Goal: Task Accomplishment & Management: Use online tool/utility

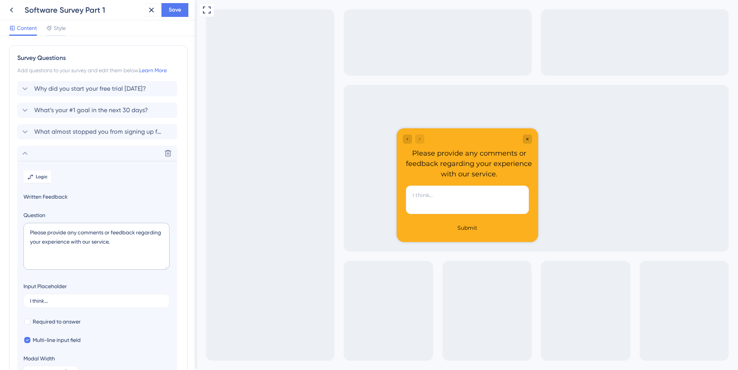
scroll to position [86, 0]
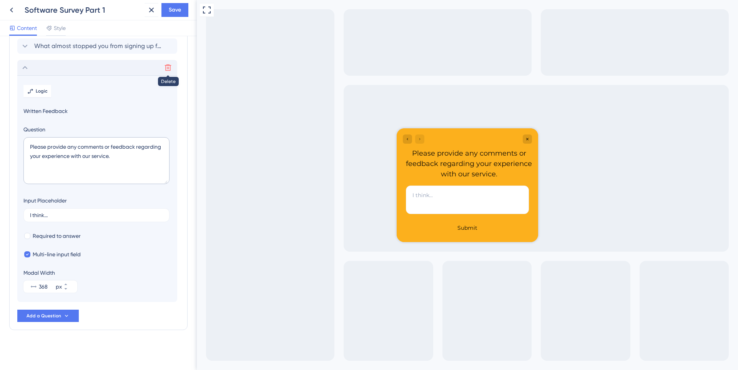
click at [168, 64] on icon at bounding box center [168, 68] width 8 height 8
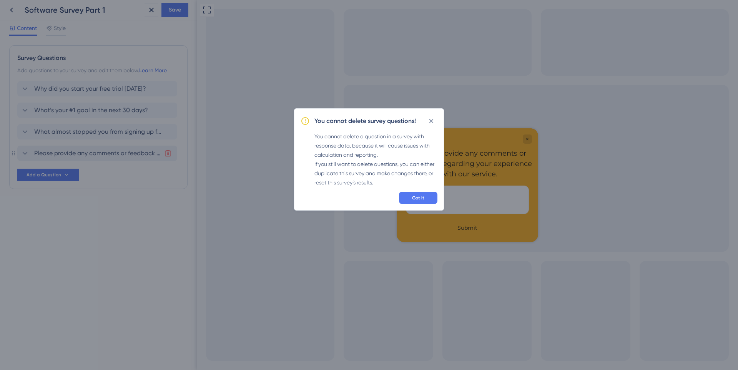
scroll to position [0, 0]
click at [430, 121] on icon at bounding box center [431, 121] width 8 height 8
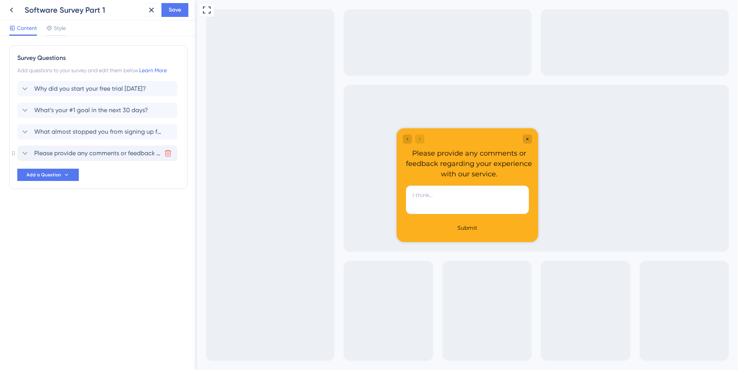
click at [23, 153] on icon at bounding box center [24, 153] width 9 height 9
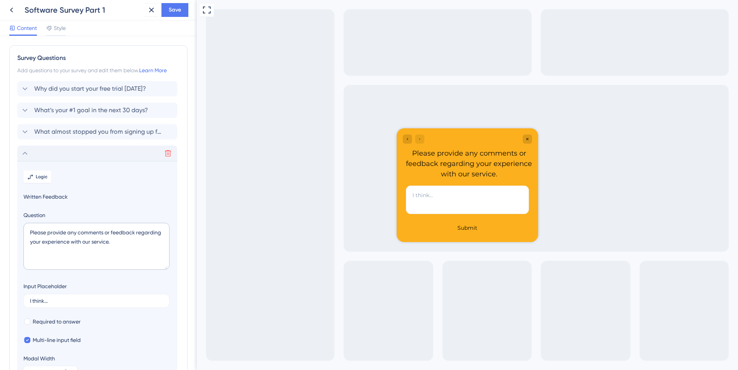
scroll to position [86, 0]
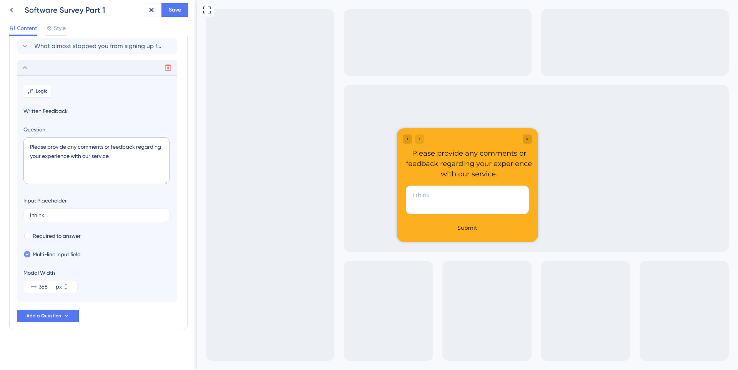
click at [28, 254] on icon at bounding box center [27, 255] width 3 height 2
checkbox input "false"
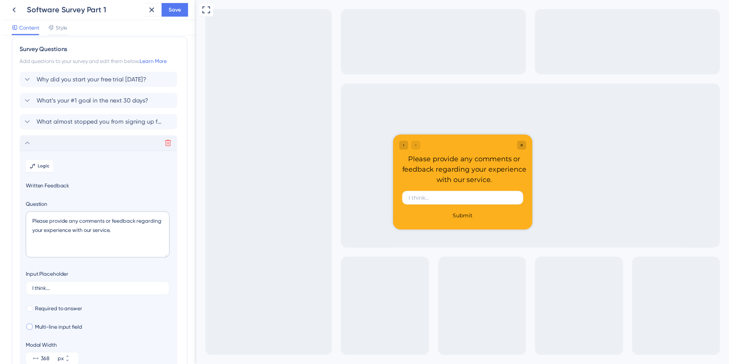
scroll to position [0, 0]
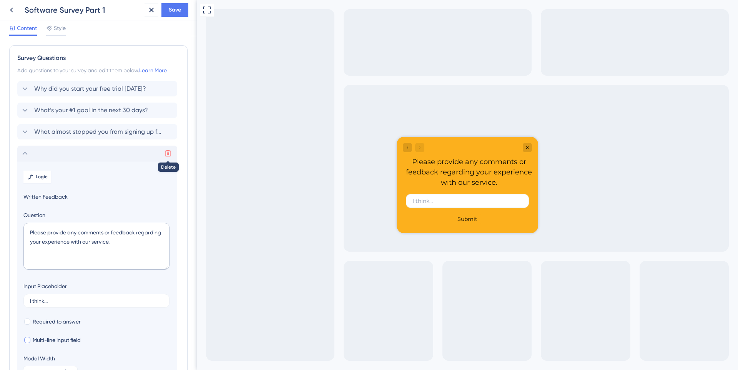
click at [167, 149] on button at bounding box center [168, 153] width 12 height 12
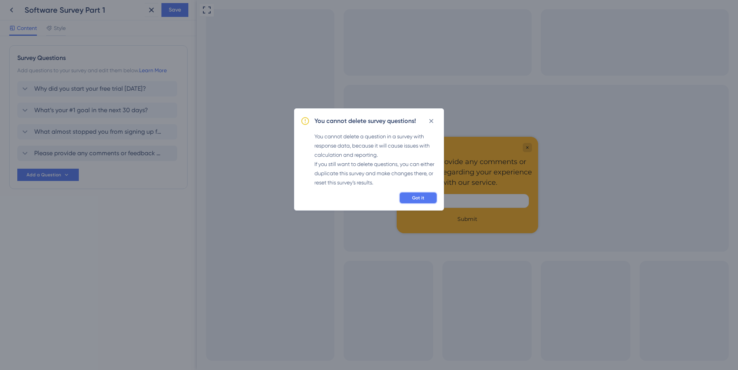
click at [406, 198] on button "Got it" at bounding box center [418, 198] width 38 height 12
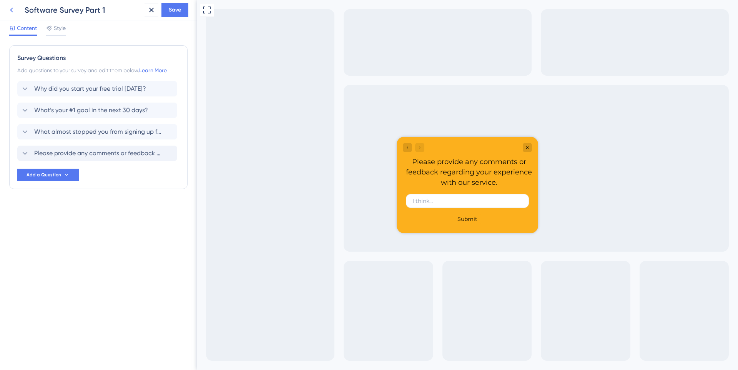
click at [16, 13] on icon at bounding box center [11, 9] width 9 height 9
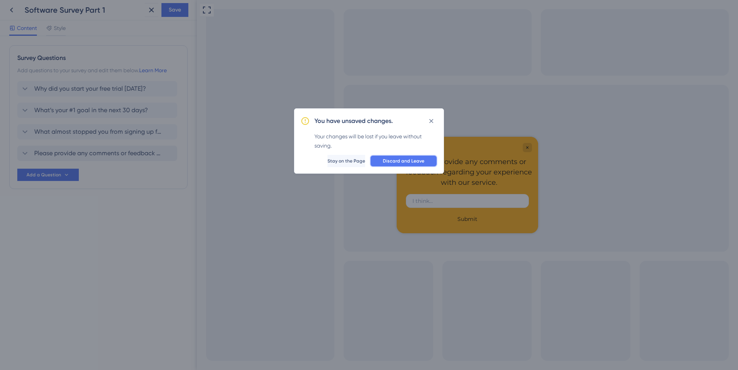
click at [401, 163] on span "Discard and Leave" at bounding box center [403, 161] width 41 height 6
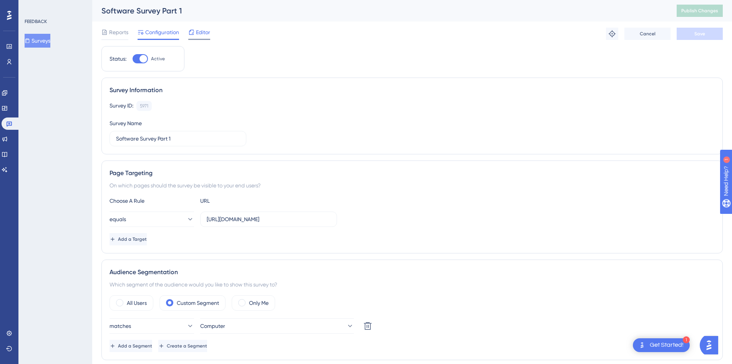
click at [192, 35] on icon at bounding box center [191, 32] width 6 height 6
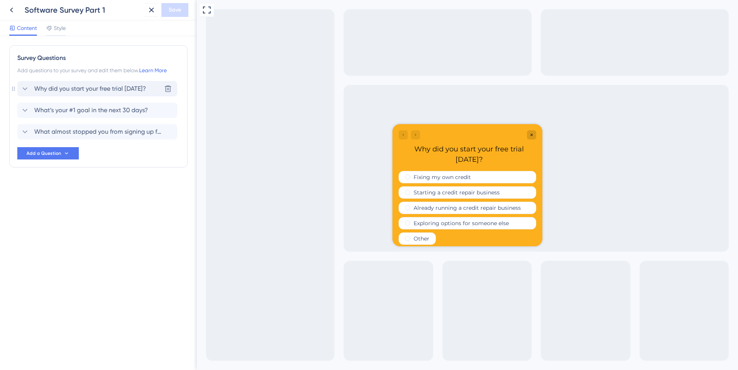
click at [105, 86] on span "Why did you start your free trial [DATE]?" at bounding box center [90, 88] width 112 height 9
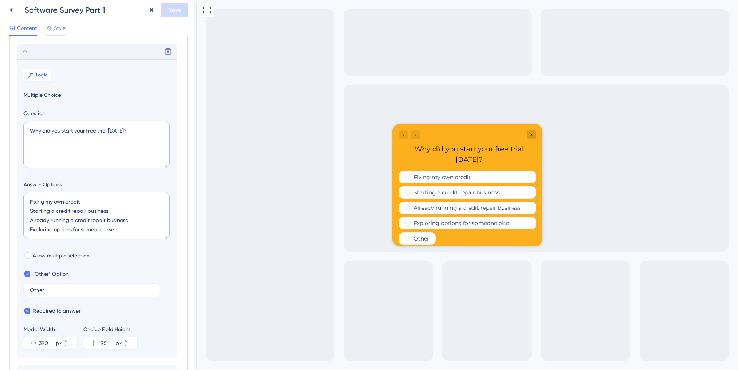
scroll to position [45, 0]
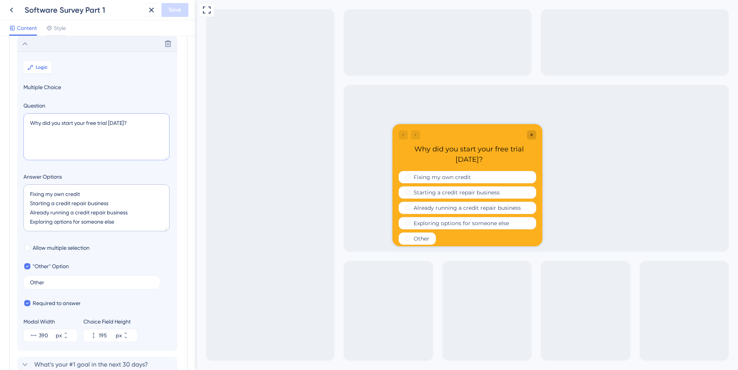
click at [86, 123] on textarea "Why did you start your free trial [DATE]?" at bounding box center [96, 136] width 146 height 47
click at [25, 41] on icon at bounding box center [24, 43] width 9 height 9
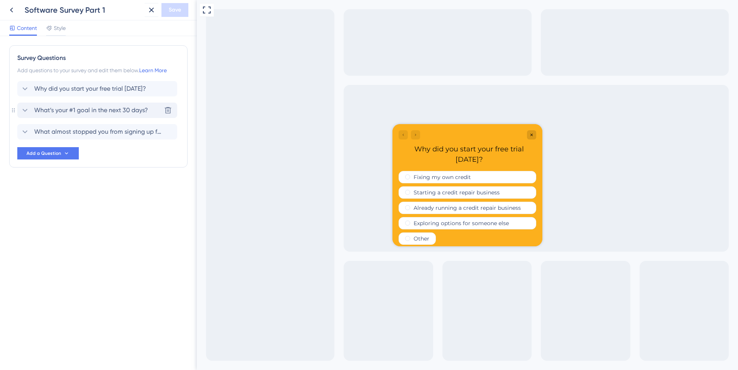
click at [76, 109] on span "What’s your #1 goal in the next 30 days?" at bounding box center [91, 110] width 114 height 9
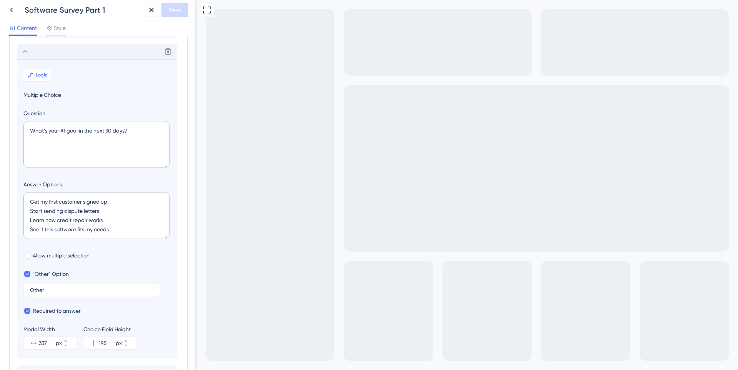
scroll to position [66, 0]
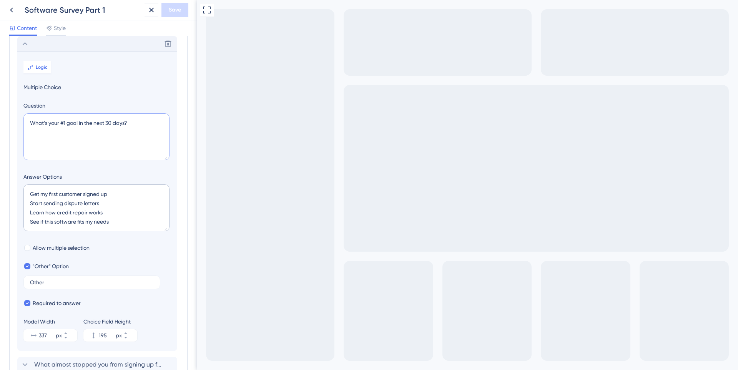
click at [83, 119] on textarea "What’s your #1 goal in the next 30 days?" at bounding box center [96, 136] width 146 height 47
click at [21, 47] on icon at bounding box center [24, 43] width 9 height 9
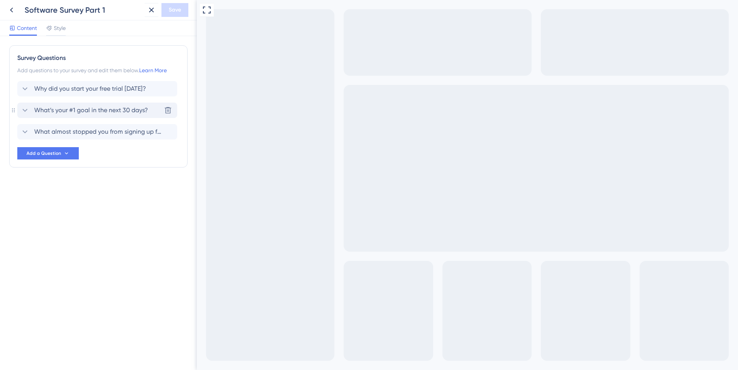
scroll to position [0, 0]
click at [95, 127] on div "What almost stopped you from signing up for the Trial? [GEOGRAPHIC_DATA]" at bounding box center [97, 131] width 160 height 15
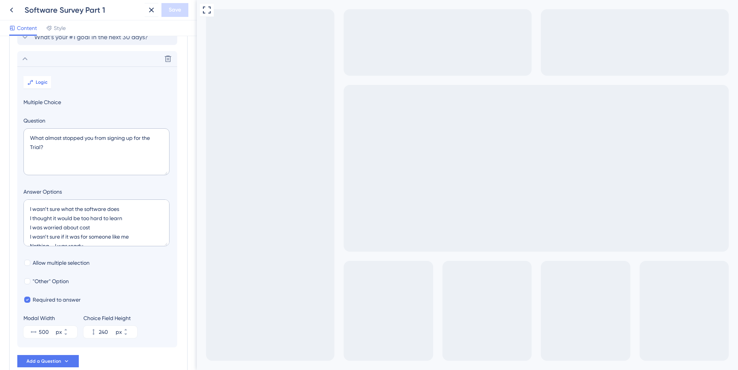
scroll to position [88, 0]
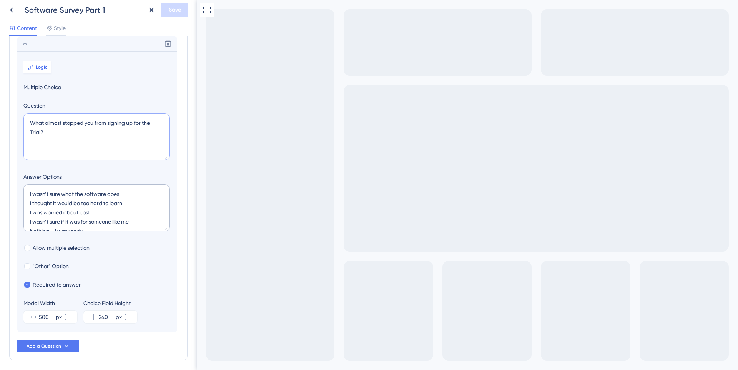
click at [83, 119] on textarea "What almost stopped you from signing up for the Trial?" at bounding box center [96, 136] width 146 height 47
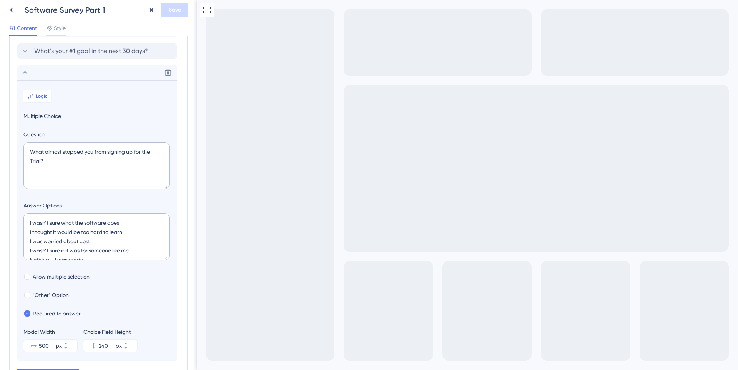
scroll to position [11, 0]
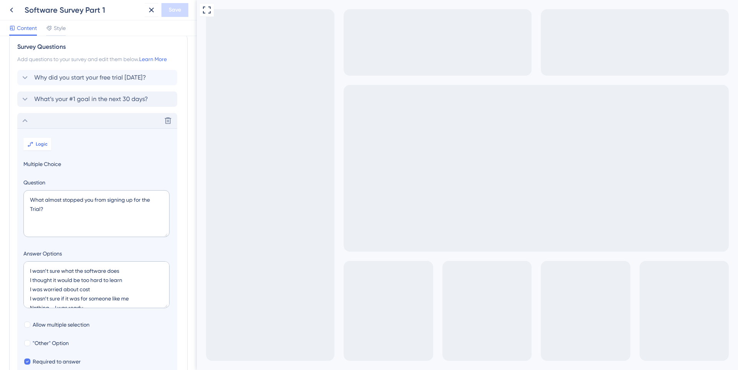
click at [22, 119] on icon at bounding box center [24, 120] width 9 height 9
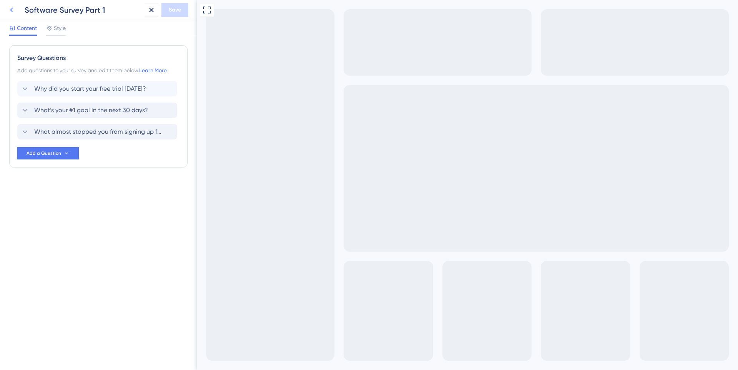
click at [13, 9] on icon at bounding box center [11, 9] width 9 height 9
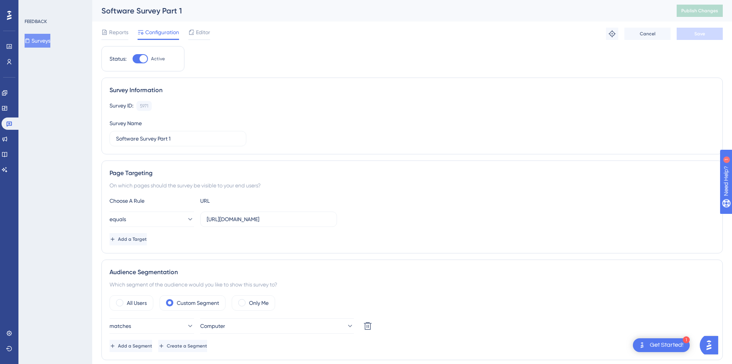
click at [43, 35] on button "Surveys" at bounding box center [38, 41] width 26 height 14
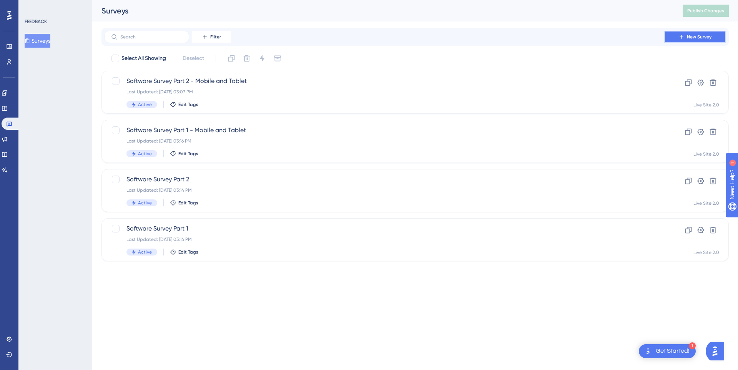
click at [695, 39] on span "New Survey" at bounding box center [699, 37] width 25 height 6
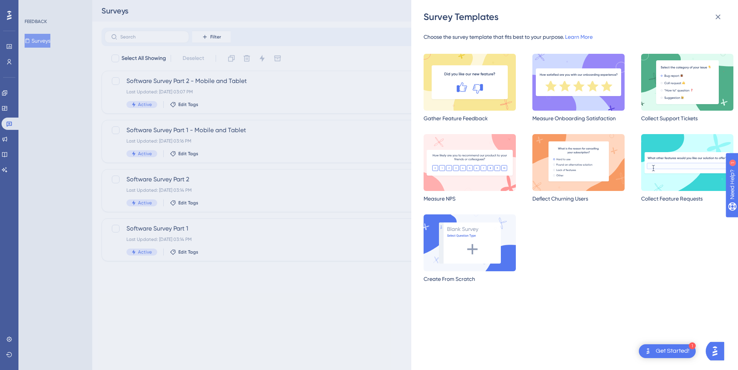
click at [221, 232] on div "Survey Templates Choose the survey template that fits best to your purpose. Lea…" at bounding box center [369, 185] width 738 height 370
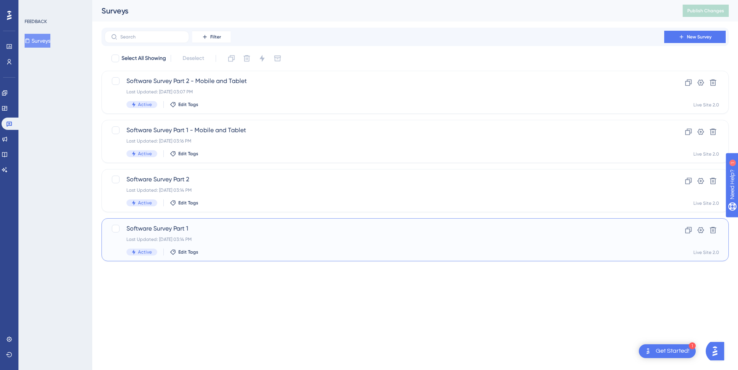
click at [259, 234] on div "Software Survey Part 1 Last Updated: [DATE] 03:14 PM Active Edit Tags" at bounding box center [384, 240] width 516 height 32
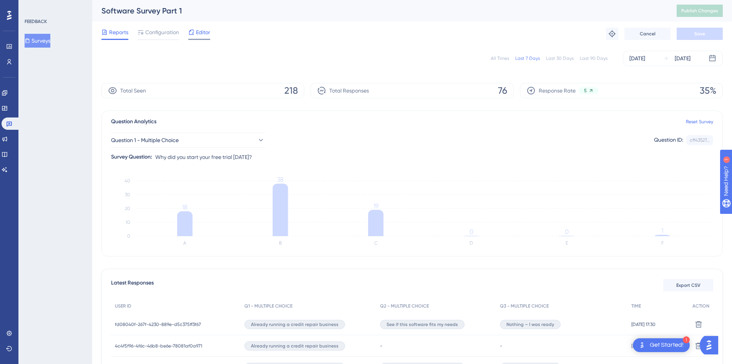
click at [195, 29] on div "Editor" at bounding box center [199, 32] width 22 height 9
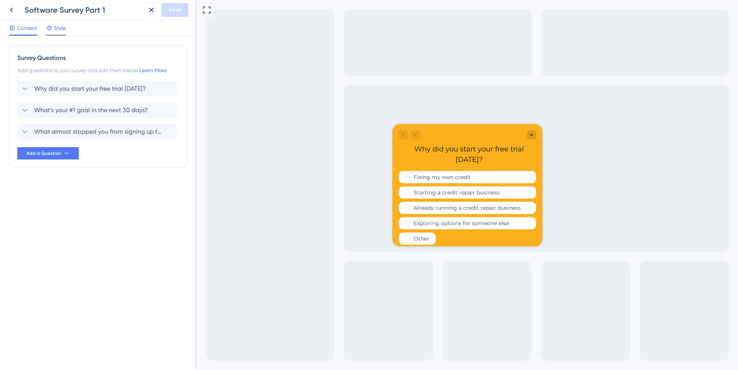
click at [55, 33] on div "Style" at bounding box center [56, 29] width 20 height 12
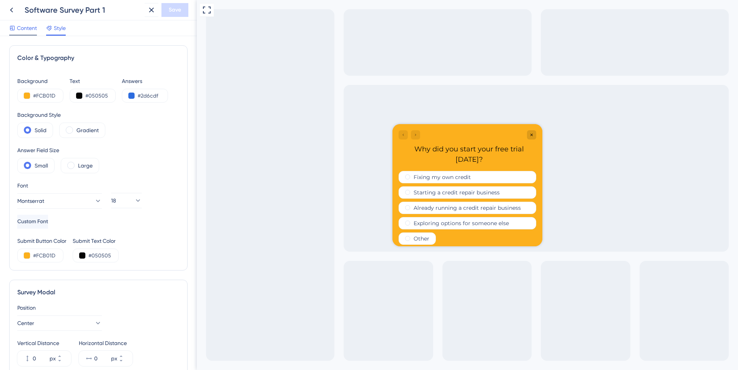
click at [25, 32] on span "Content" at bounding box center [27, 27] width 20 height 9
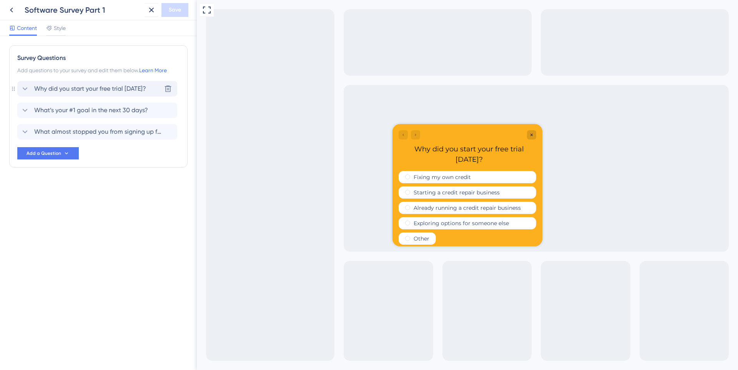
click at [28, 88] on icon at bounding box center [24, 88] width 9 height 9
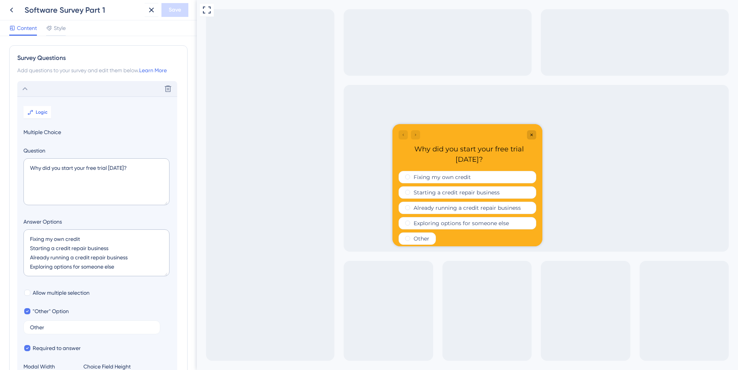
scroll to position [45, 0]
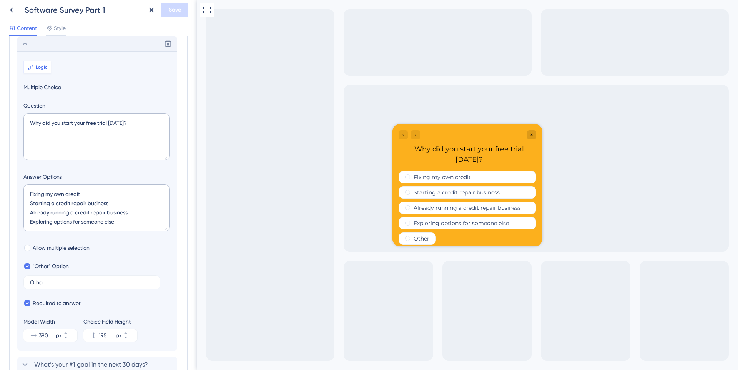
click at [40, 68] on span "Logic" at bounding box center [42, 67] width 12 height 6
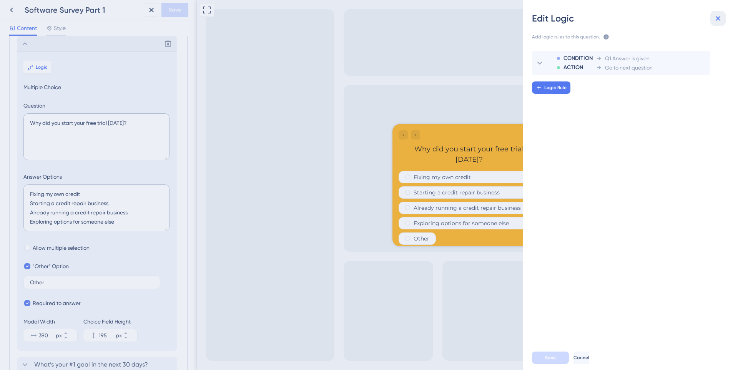
click at [719, 18] on icon at bounding box center [717, 18] width 5 height 5
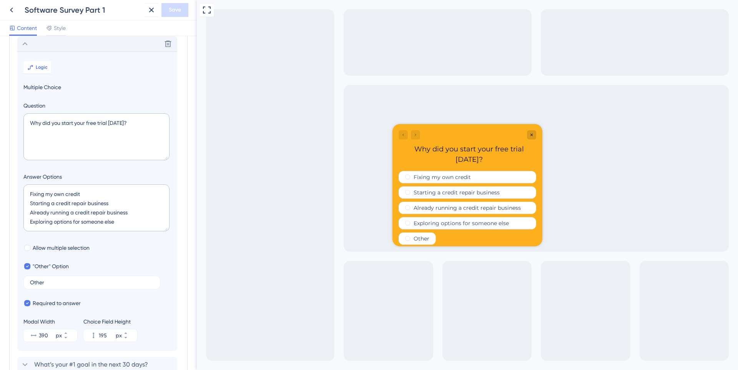
click at [21, 42] on icon at bounding box center [24, 43] width 9 height 9
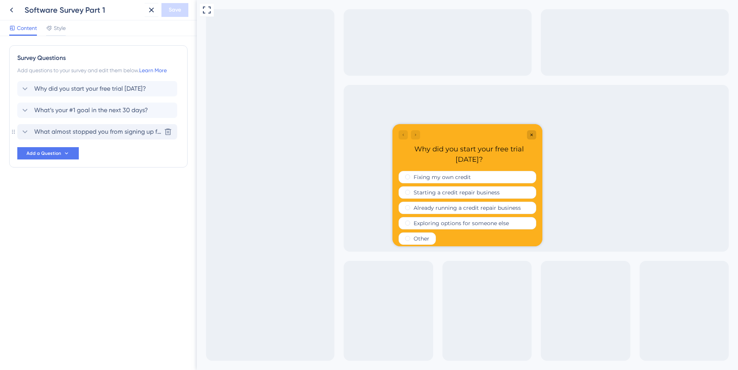
click at [25, 132] on icon at bounding box center [24, 131] width 9 height 9
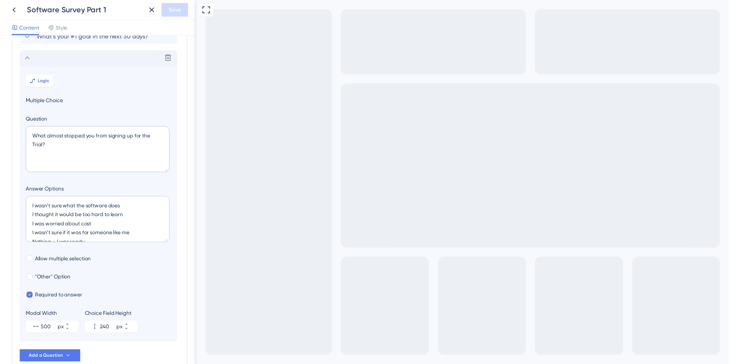
scroll to position [88, 0]
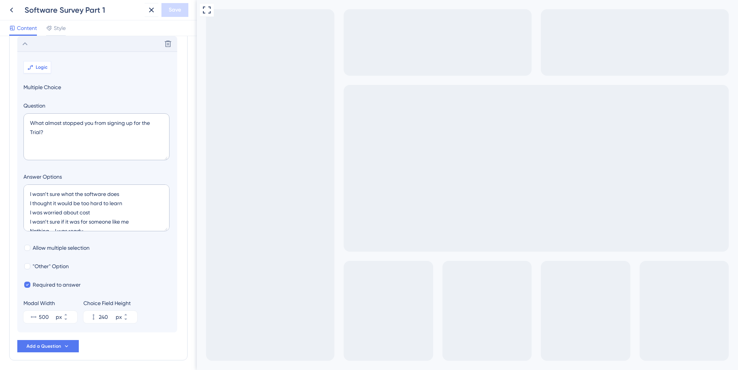
click at [41, 68] on span "Logic" at bounding box center [42, 67] width 12 height 6
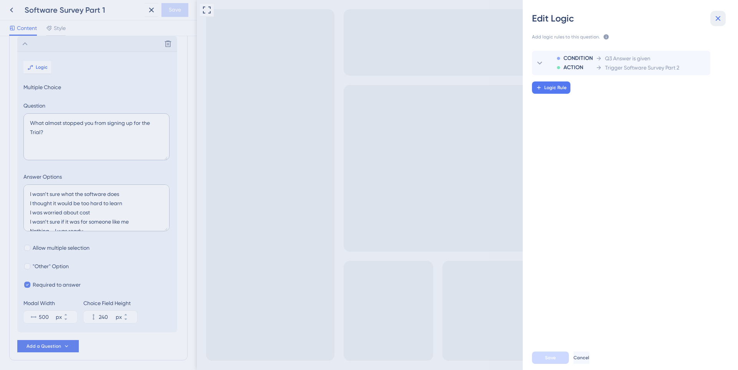
click at [716, 15] on icon at bounding box center [717, 18] width 9 height 9
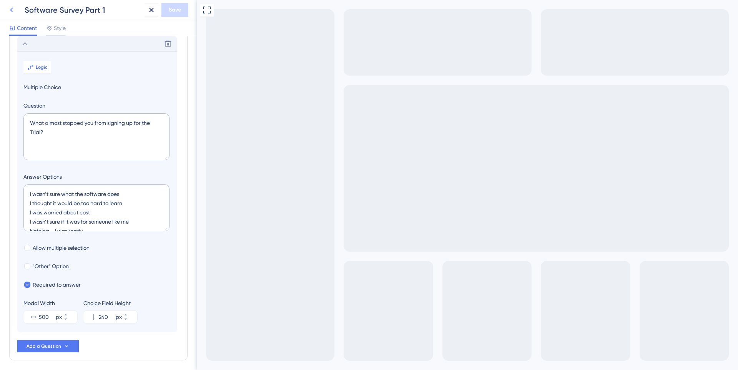
click at [15, 10] on icon at bounding box center [11, 9] width 9 height 9
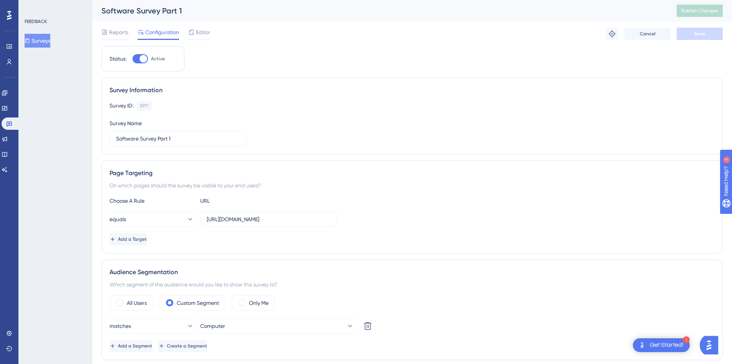
click at [37, 43] on button "Surveys" at bounding box center [38, 41] width 26 height 14
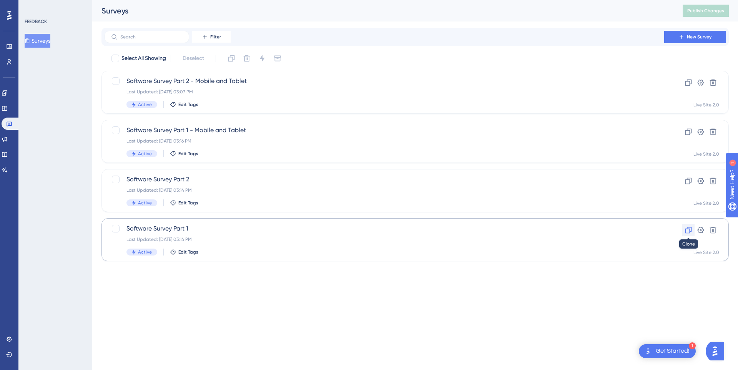
click at [685, 233] on icon at bounding box center [688, 230] width 7 height 7
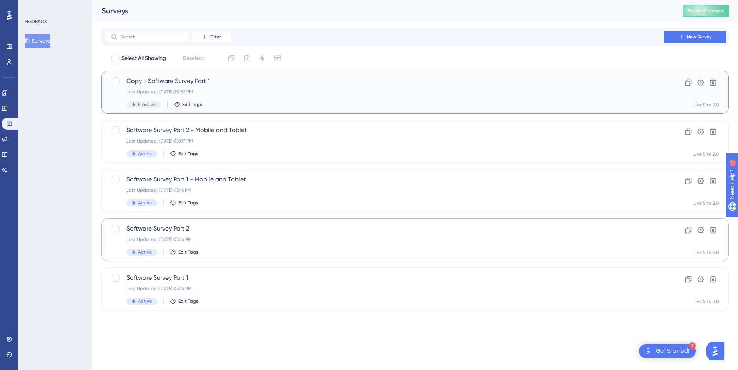
click at [319, 79] on span "Copy - Software Survey Part 1" at bounding box center [384, 80] width 516 height 9
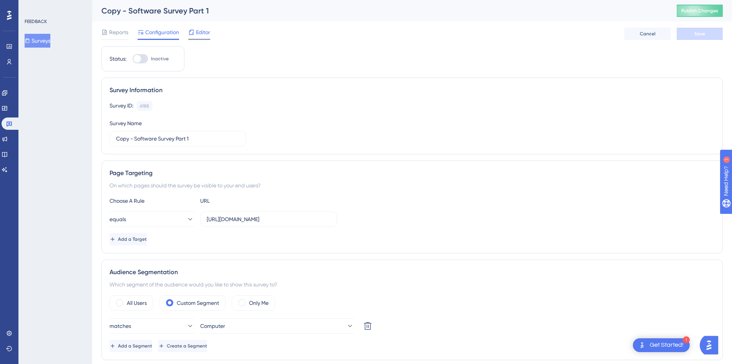
click at [197, 32] on span "Editor" at bounding box center [203, 32] width 14 height 9
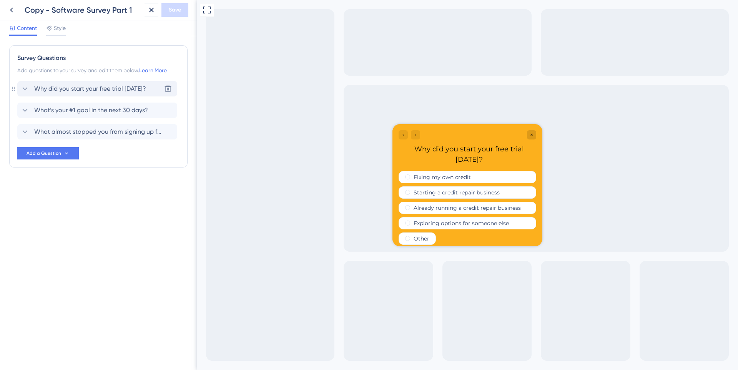
click at [28, 89] on icon at bounding box center [24, 88] width 9 height 9
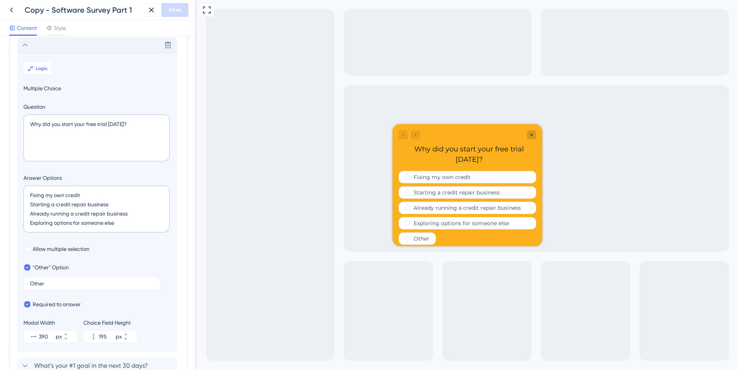
scroll to position [45, 0]
click at [49, 85] on span "Multiple Choice" at bounding box center [97, 87] width 148 height 9
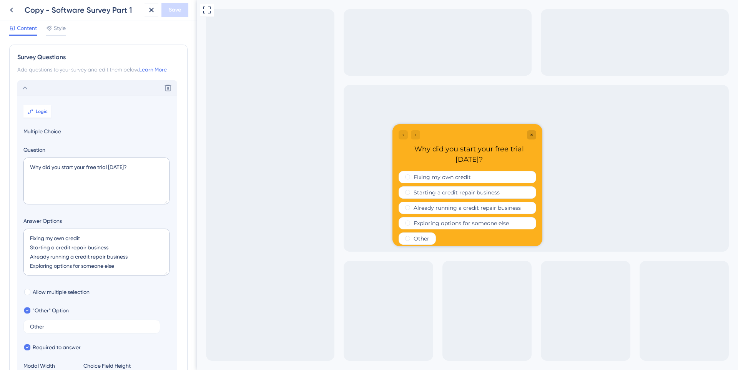
scroll to position [0, 0]
click at [168, 89] on icon at bounding box center [168, 89] width 8 height 8
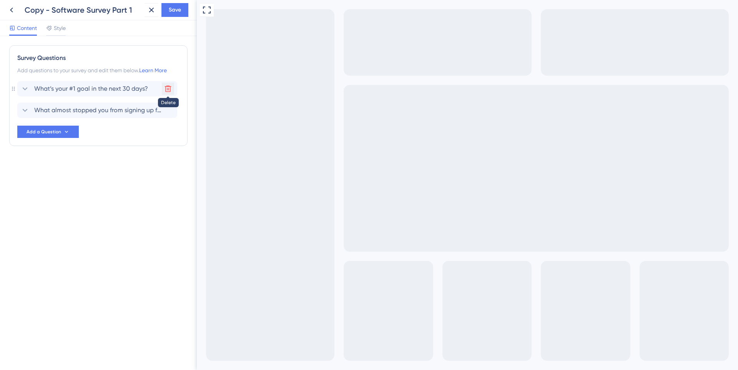
click at [168, 89] on icon at bounding box center [168, 89] width 8 height 8
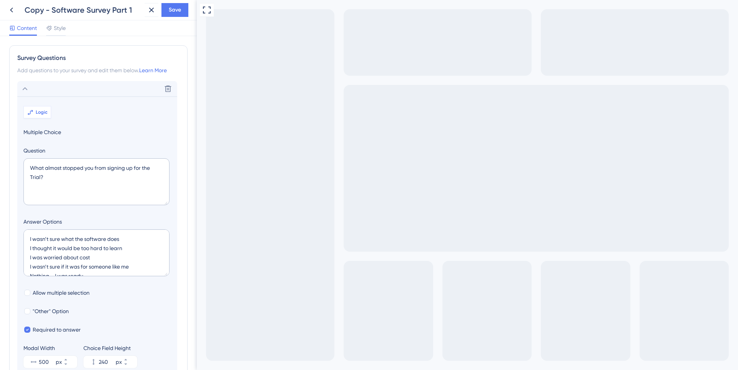
click at [39, 111] on span "Logic" at bounding box center [42, 112] width 12 height 6
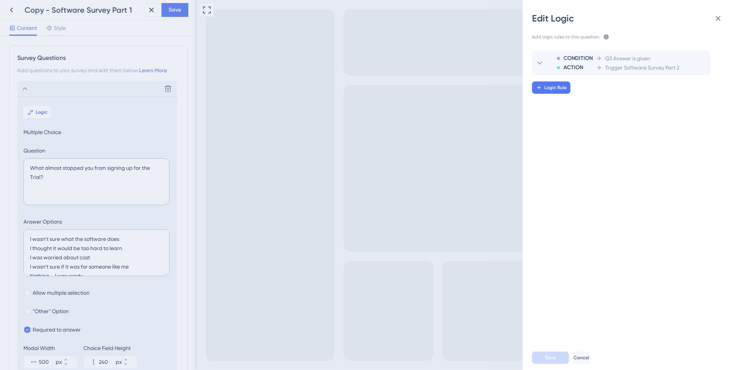
click at [164, 90] on div "Edit Logic Add logic rules to this question. The rules will apply after this qu…" at bounding box center [369, 185] width 738 height 370
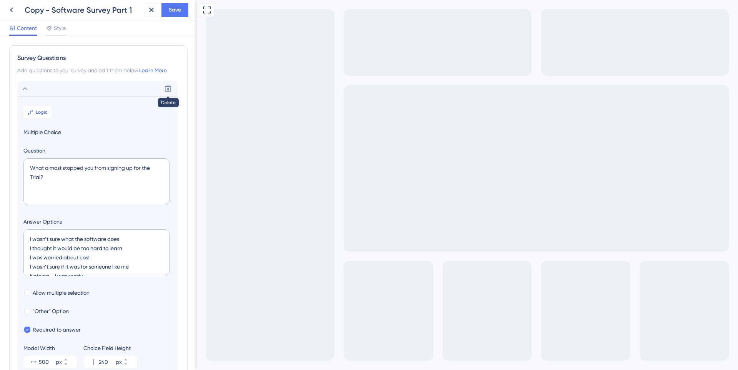
click at [165, 90] on icon at bounding box center [168, 89] width 8 height 8
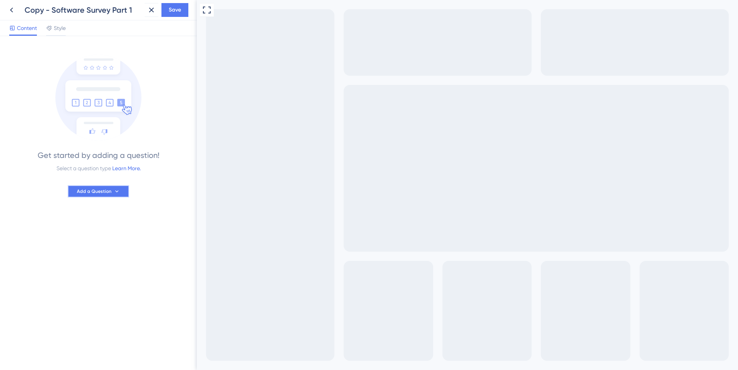
click at [106, 188] on span "Add a Question" at bounding box center [94, 191] width 35 height 6
click at [113, 324] on span "Written Feedback" at bounding box center [95, 320] width 44 height 9
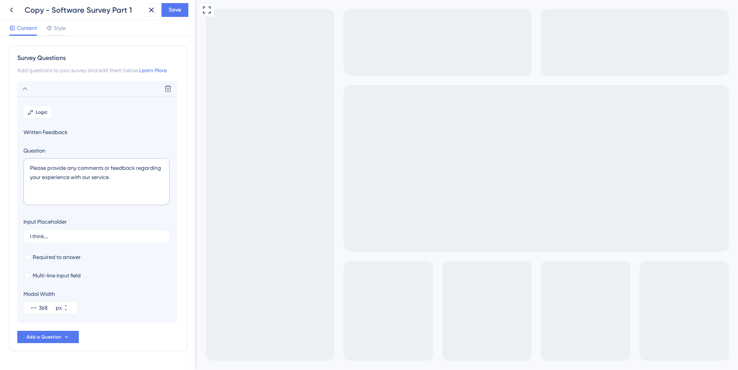
scroll to position [21, 0]
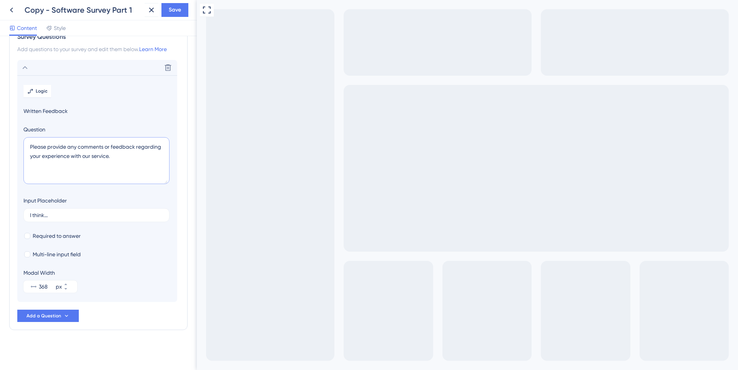
click at [115, 152] on textarea "Please provide any comments or feedback regarding your experience with our serv…" at bounding box center [96, 160] width 146 height 47
paste textarea "Why did you start your free trial [DATE]?"
type textarea "Why did you start your free trial [DATE]?"
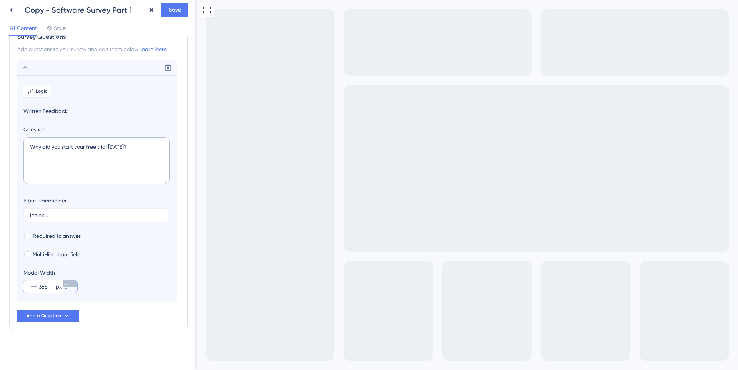
click at [68, 283] on icon at bounding box center [65, 284] width 5 height 5
type input "395"
click at [28, 238] on div at bounding box center [27, 236] width 6 height 6
checkbox input "true"
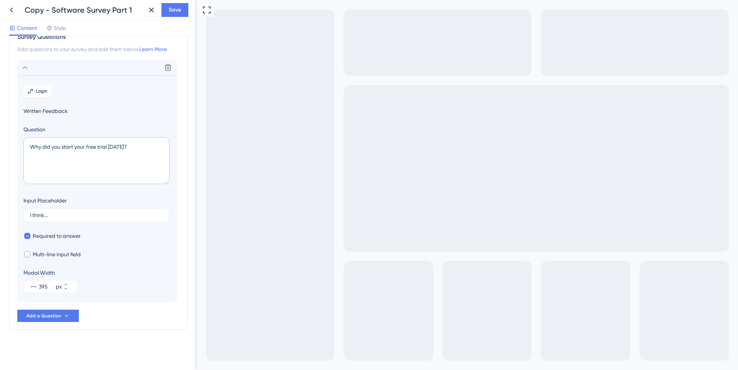
click at [28, 254] on div at bounding box center [27, 254] width 6 height 6
checkbox input "true"
click at [33, 91] on icon at bounding box center [30, 91] width 6 height 6
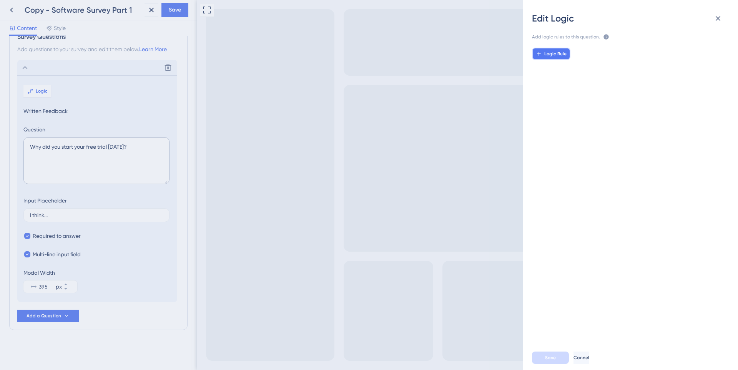
click at [563, 55] on span "Logic Rule" at bounding box center [555, 54] width 22 height 6
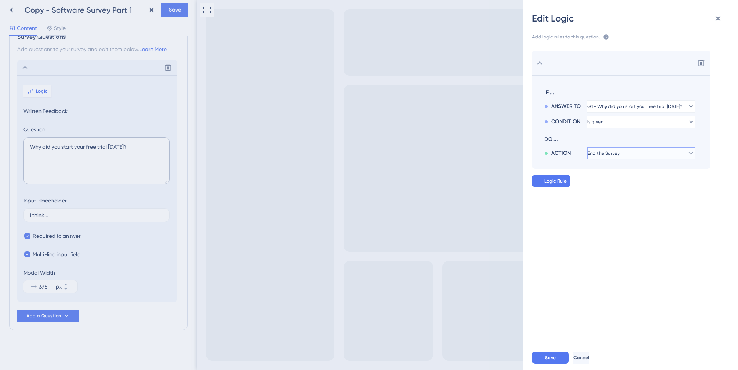
click at [611, 156] on button "End the Survey" at bounding box center [641, 153] width 108 height 12
click at [570, 211] on div "Delete IF ... ANSWER TO Q1 - Why did you start your free trial [DATE]? CONDITIO…" at bounding box center [632, 190] width 227 height 298
click at [22, 66] on div "Edit Logic Add logic rules to this question. The rules will apply after this qu…" at bounding box center [369, 185] width 738 height 370
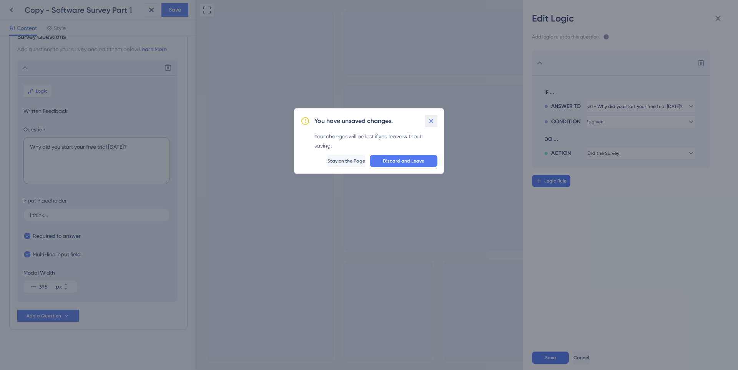
click at [430, 123] on icon at bounding box center [431, 121] width 8 height 8
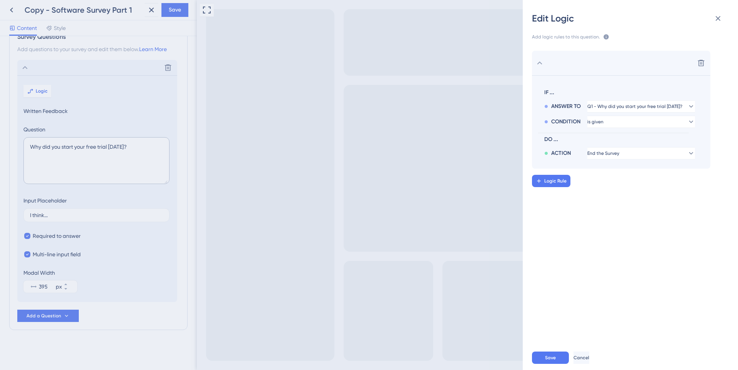
click at [53, 316] on div "Edit Logic Add logic rules to this question. The rules will apply after this qu…" at bounding box center [369, 185] width 738 height 370
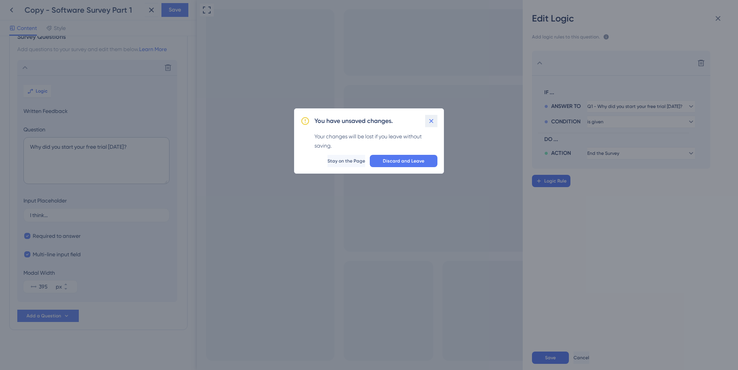
click at [433, 120] on icon at bounding box center [431, 121] width 8 height 8
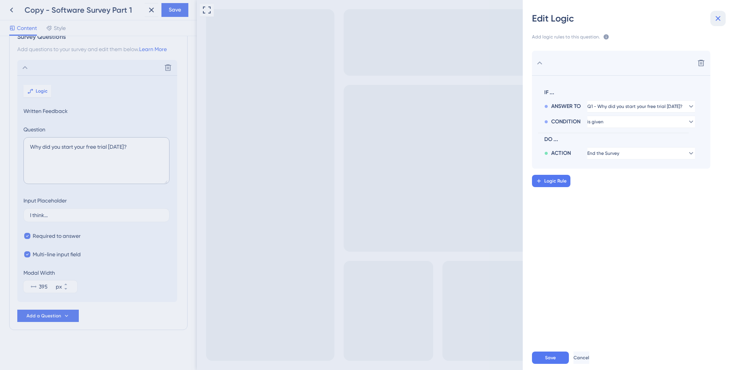
click at [719, 17] on icon at bounding box center [717, 18] width 5 height 5
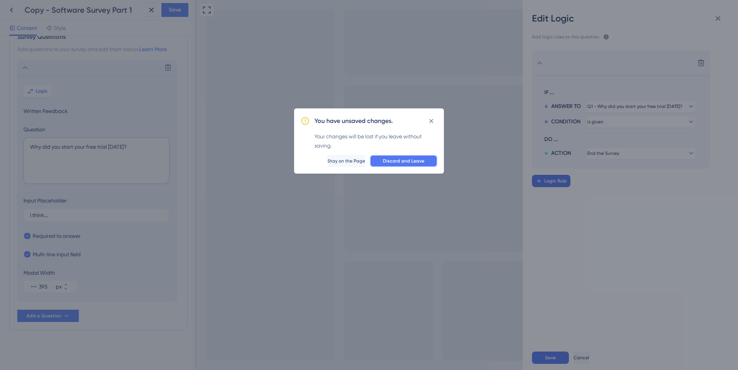
click at [385, 159] on span "Discard and Leave" at bounding box center [403, 161] width 41 height 6
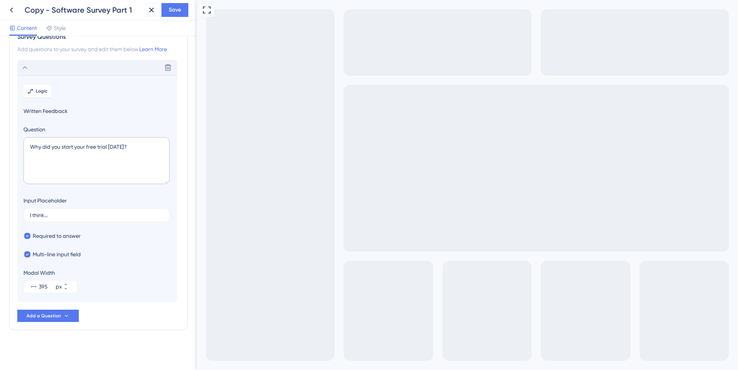
drag, startPoint x: 25, startPoint y: 68, endPoint x: 25, endPoint y: 74, distance: 5.8
click at [25, 69] on icon at bounding box center [24, 67] width 9 height 9
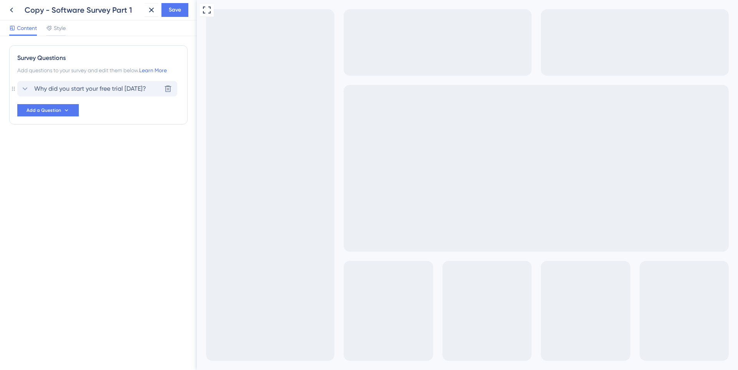
scroll to position [0, 0]
click at [56, 106] on button "Add a Question" at bounding box center [47, 110] width 61 height 12
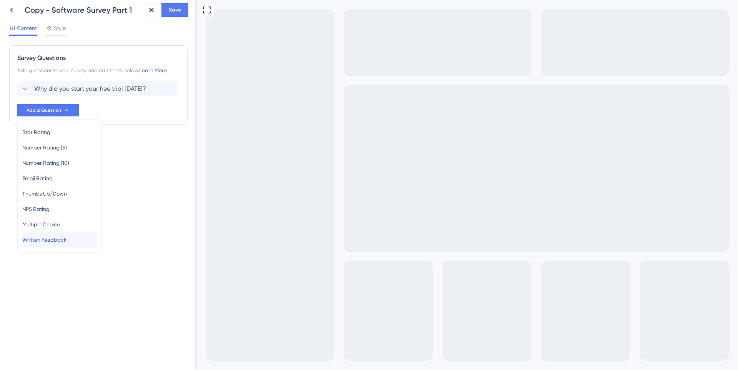
click at [44, 244] on span "Written Feedback" at bounding box center [44, 239] width 44 height 9
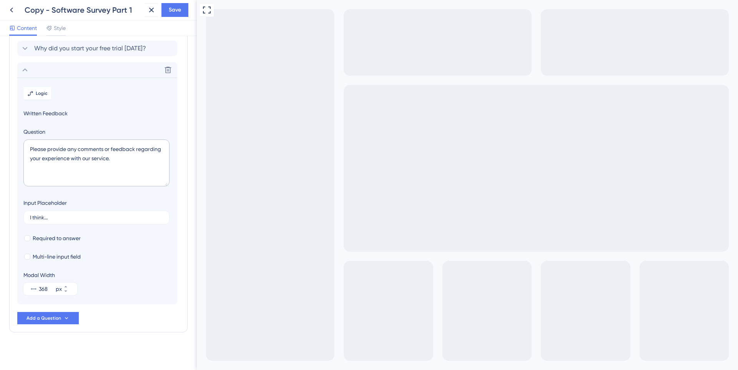
scroll to position [43, 0]
click at [100, 152] on textarea "Please provide any comments or feedback regarding your experience with our serv…" at bounding box center [96, 160] width 146 height 47
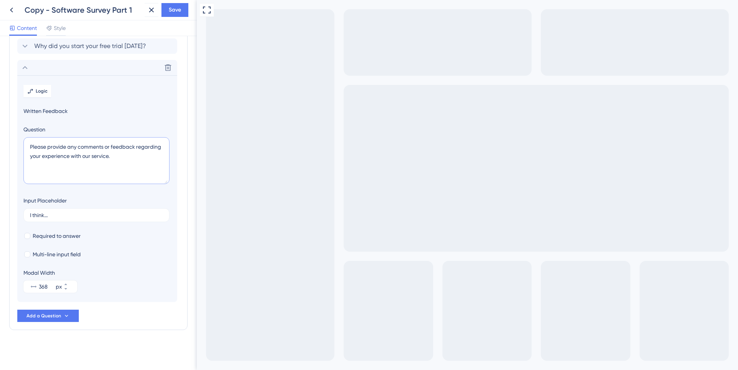
paste textarea "What’s your #1 goal in the next 30 days?"
type textarea "What’s your #1 goal in the next 30 days?"
click at [25, 236] on div at bounding box center [27, 236] width 6 height 6
checkbox input "true"
click at [27, 251] on div at bounding box center [27, 255] width 8 height 8
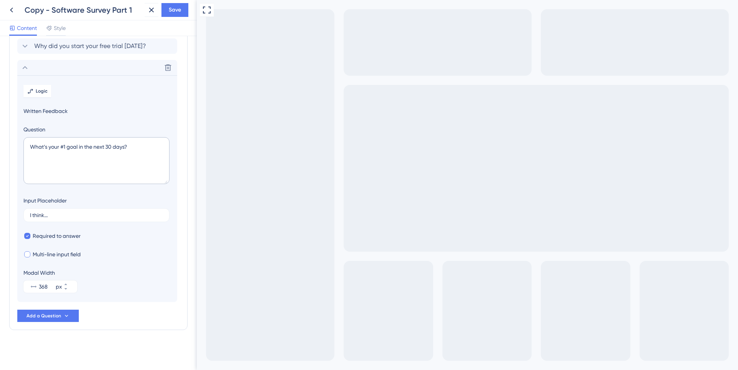
checkbox input "true"
click at [68, 285] on icon at bounding box center [65, 284] width 5 height 5
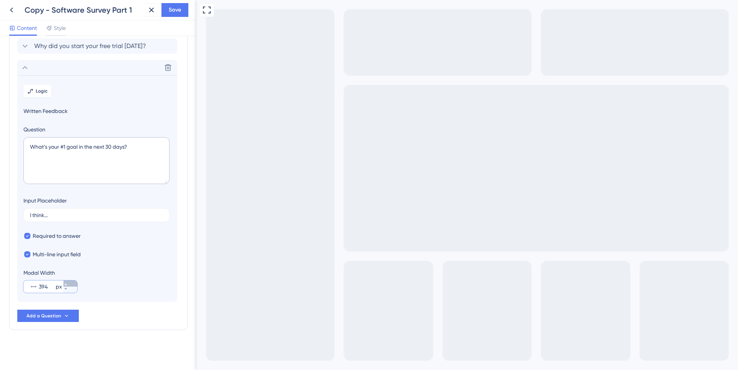
click at [68, 285] on icon at bounding box center [65, 284] width 5 height 5
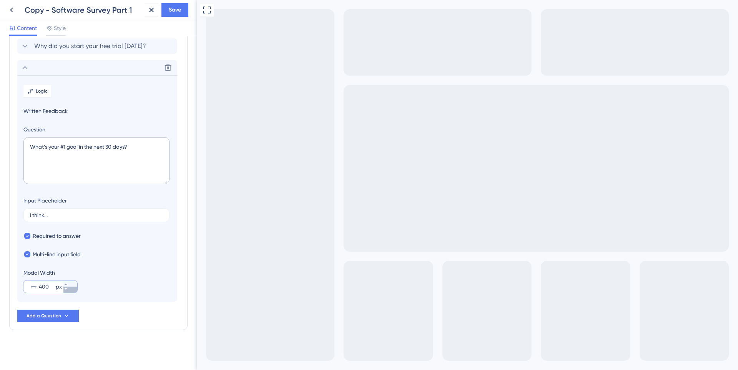
click at [71, 291] on button "400 px" at bounding box center [70, 290] width 14 height 6
click at [68, 285] on icon at bounding box center [65, 284] width 5 height 5
type input "400"
click at [22, 71] on icon at bounding box center [24, 67] width 9 height 9
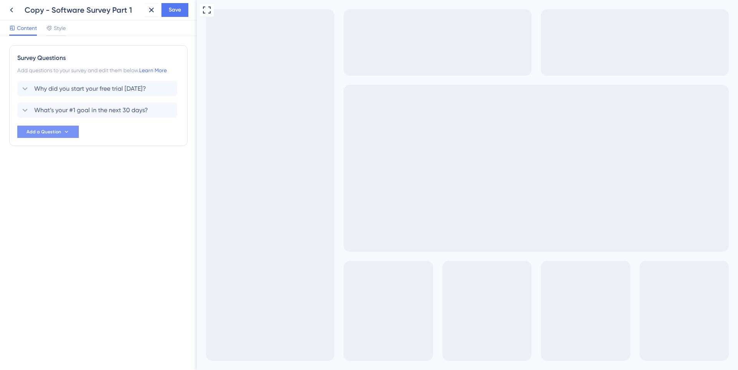
click at [44, 133] on span "Add a Question" at bounding box center [44, 132] width 35 height 6
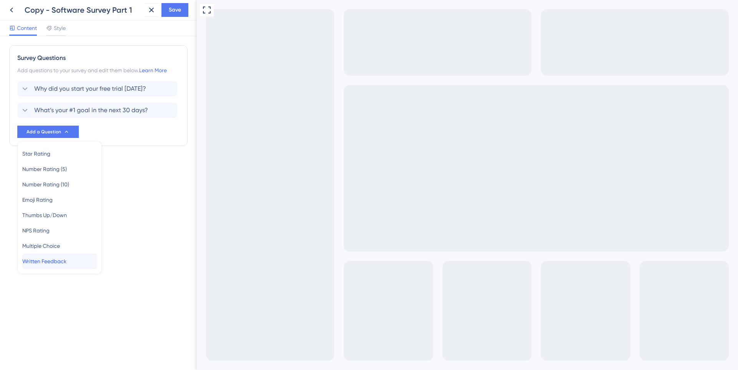
click at [55, 256] on div "Written Feedback Written Feedback" at bounding box center [59, 261] width 75 height 15
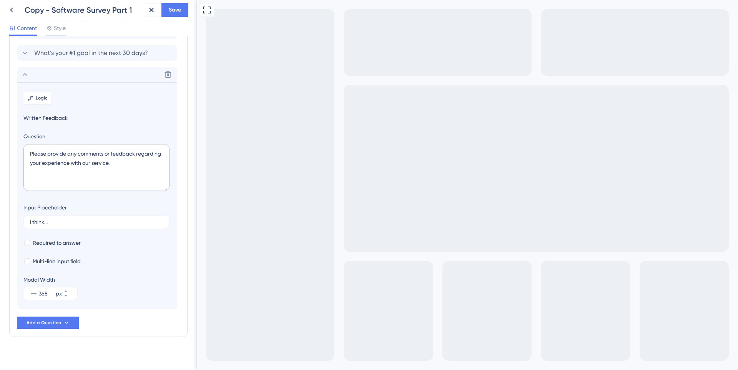
scroll to position [64, 0]
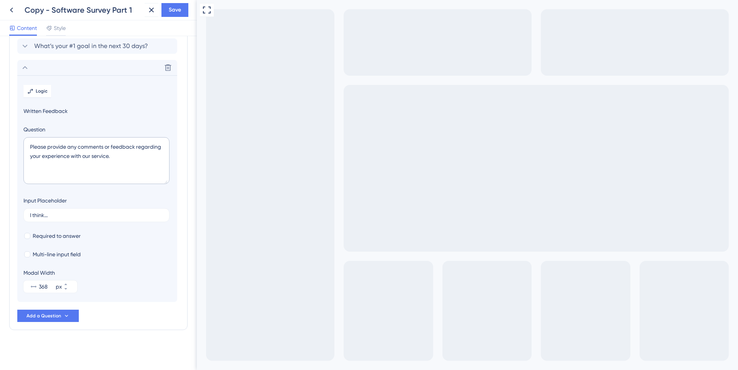
click at [128, 165] on textarea "Please provide any comments or feedback regarding your experience with our serv…" at bounding box center [96, 160] width 146 height 47
paste textarea "What almost stopped you from signing up for the Trial?"
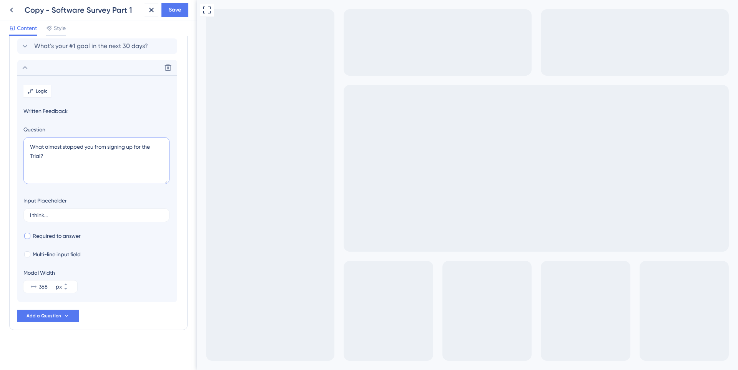
type textarea "What almost stopped you from signing up for the Trial?"
click at [33, 236] on span "Required to answer" at bounding box center [57, 235] width 48 height 9
checkbox input "true"
click at [36, 254] on span "Multi-line input field" at bounding box center [57, 254] width 48 height 9
checkbox input "true"
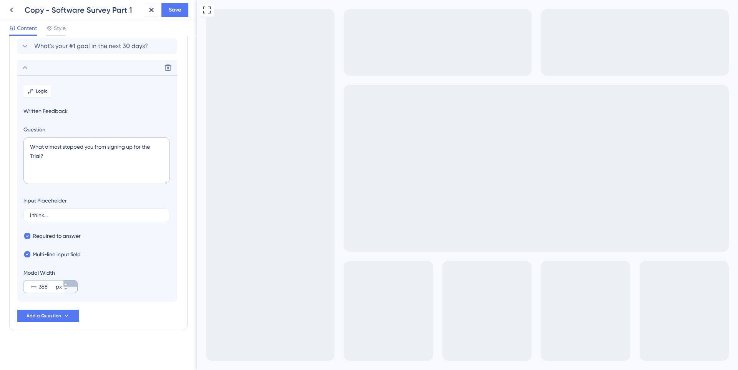
click at [68, 284] on icon at bounding box center [65, 284] width 5 height 5
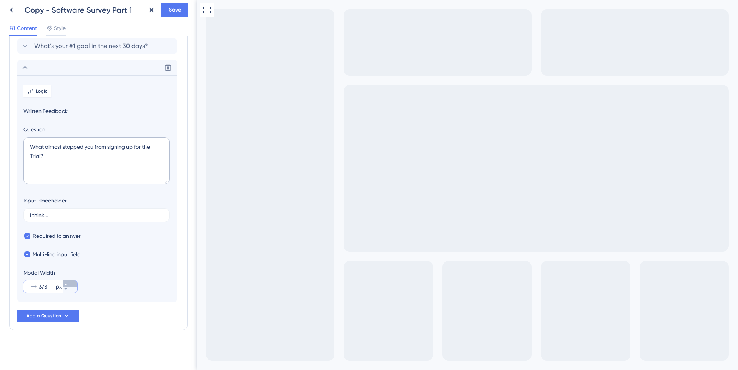
click at [68, 284] on icon at bounding box center [65, 284] width 5 height 5
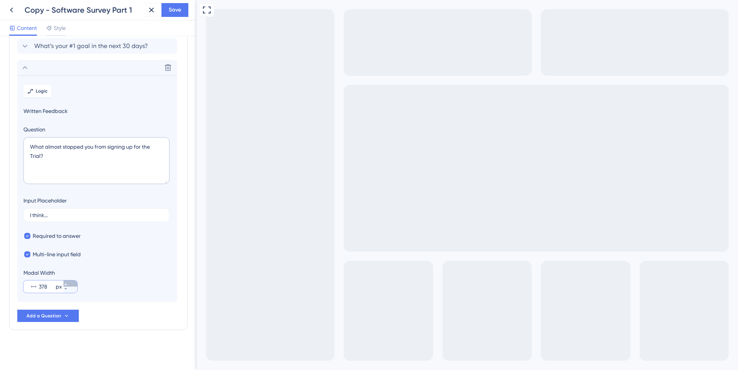
click at [68, 284] on icon at bounding box center [65, 284] width 5 height 5
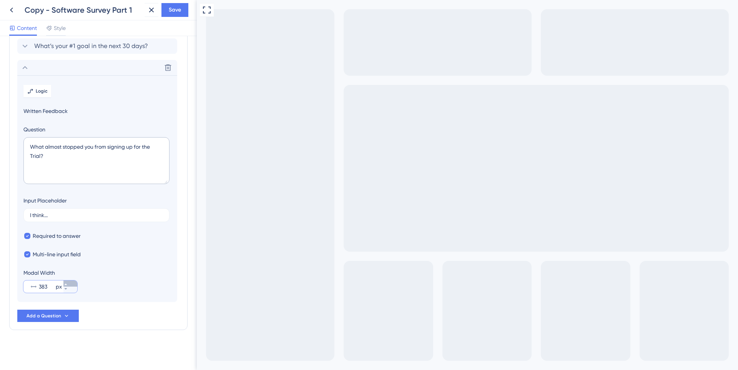
click at [68, 284] on icon at bounding box center [65, 284] width 5 height 5
click at [68, 289] on icon at bounding box center [65, 289] width 5 height 5
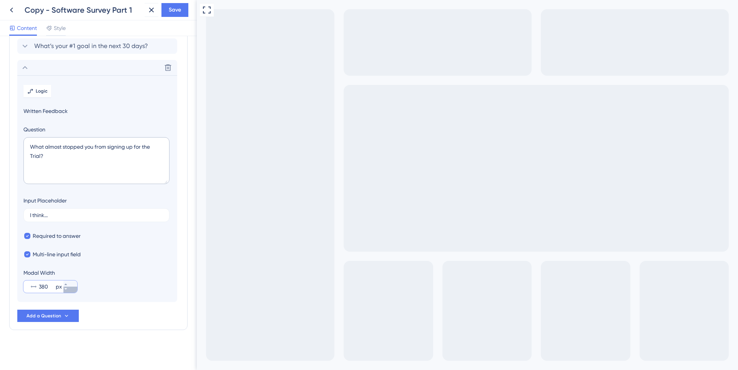
click at [68, 289] on icon at bounding box center [65, 289] width 5 height 5
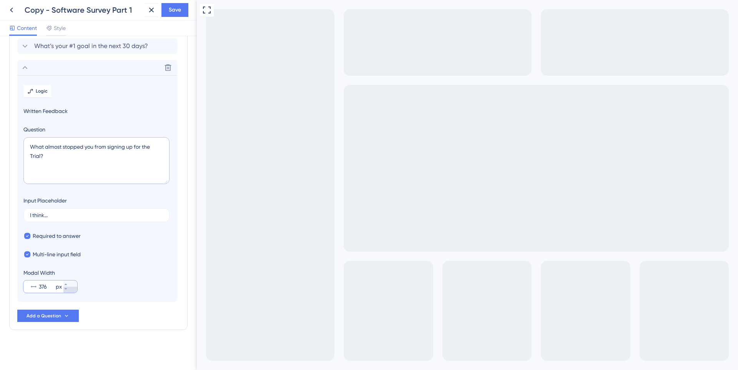
type input "375"
click at [86, 290] on div "Modal Width 375 px" at bounding box center [97, 280] width 148 height 25
click at [25, 65] on icon at bounding box center [24, 67] width 9 height 9
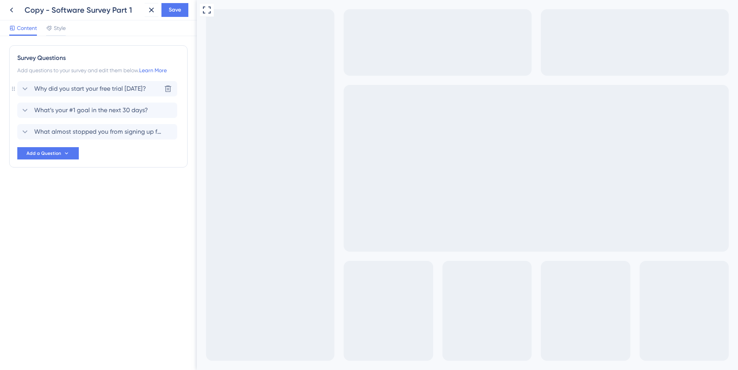
click at [24, 86] on icon at bounding box center [24, 88] width 9 height 9
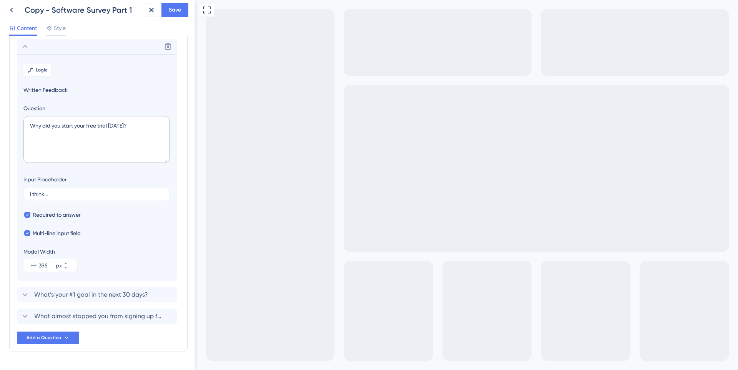
scroll to position [45, 0]
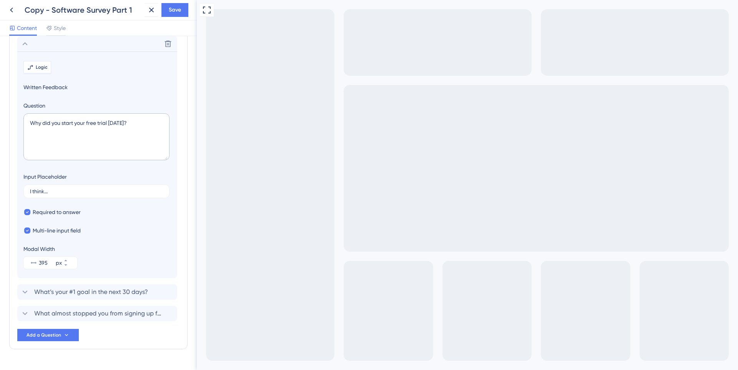
click at [33, 67] on icon at bounding box center [30, 67] width 6 height 6
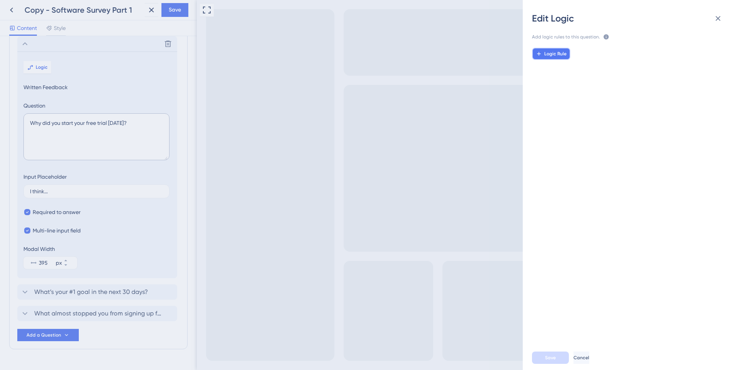
click at [549, 47] on div "Logic Rule" at bounding box center [632, 190] width 227 height 298
click at [549, 53] on span "Logic Rule" at bounding box center [555, 54] width 22 height 6
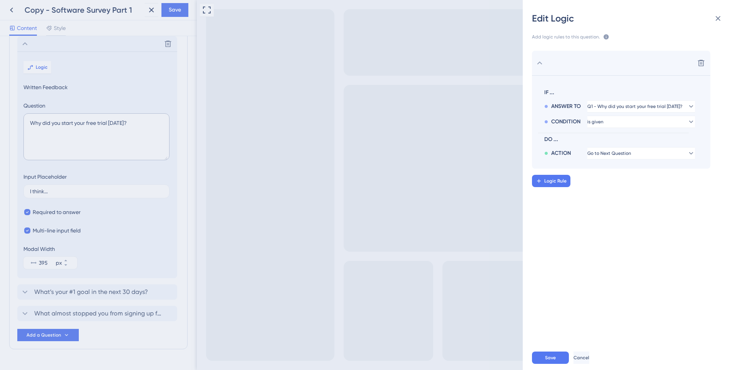
click at [539, 192] on div "Delete IF ... ANSWER TO Q1 - Why did you start your free trial [DATE]? CONDITIO…" at bounding box center [632, 190] width 227 height 298
click at [555, 360] on span "Save" at bounding box center [550, 358] width 11 height 6
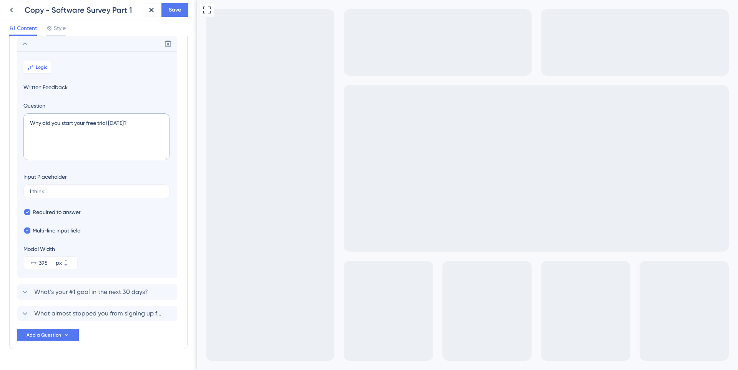
click at [27, 45] on icon at bounding box center [24, 43] width 9 height 9
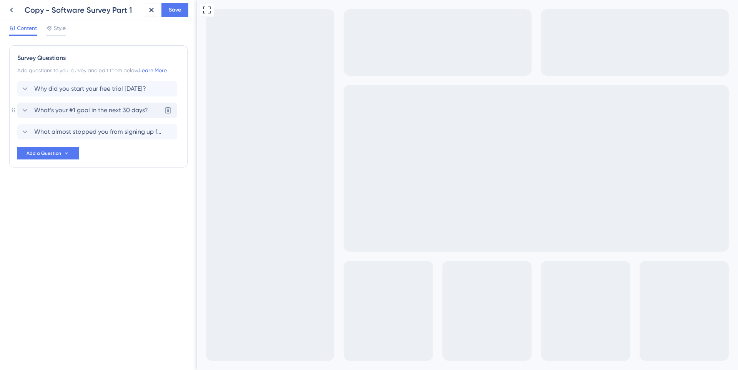
click at [30, 107] on div "What’s your #1 goal in the next 30 days?" at bounding box center [84, 110] width 128 height 9
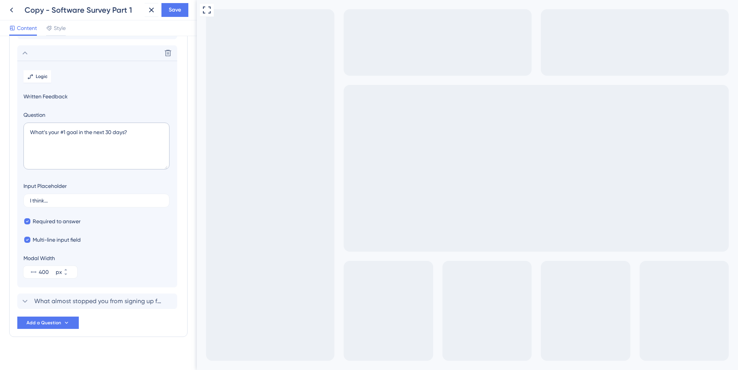
scroll to position [64, 0]
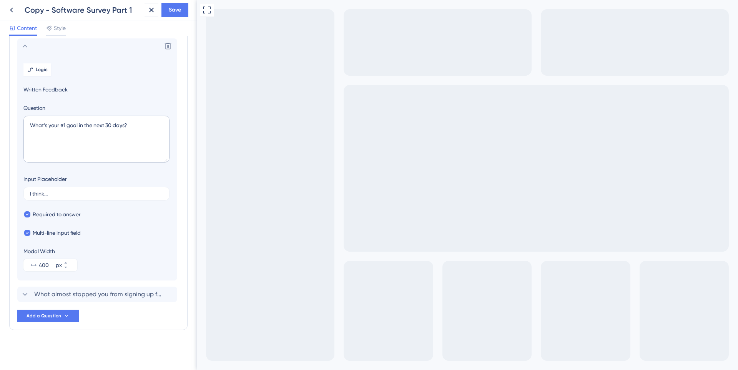
click at [42, 61] on section "Logic Written Feedback Question What’s your #1 goal in the next 30 days? Input …" at bounding box center [97, 167] width 160 height 227
click at [39, 72] on span "Logic" at bounding box center [42, 69] width 12 height 6
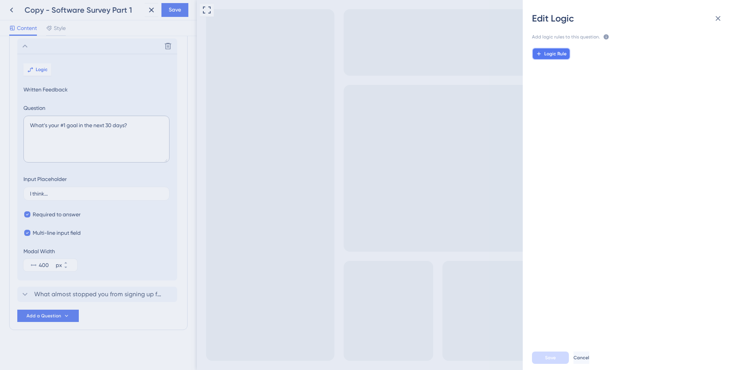
click at [556, 53] on span "Logic Rule" at bounding box center [555, 54] width 22 height 6
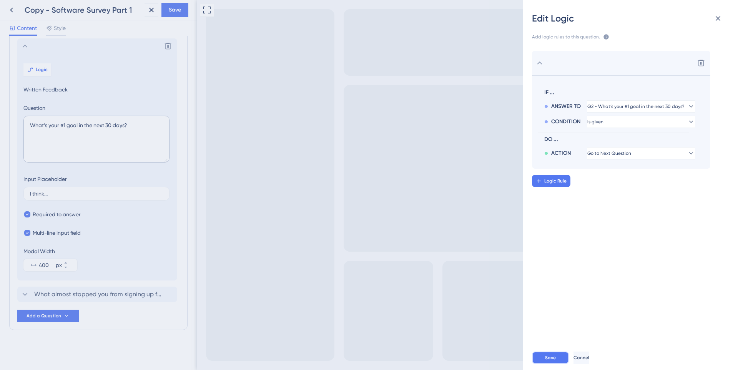
drag, startPoint x: 555, startPoint y: 354, endPoint x: 338, endPoint y: 339, distance: 217.6
click at [555, 354] on button "Save" at bounding box center [550, 358] width 37 height 12
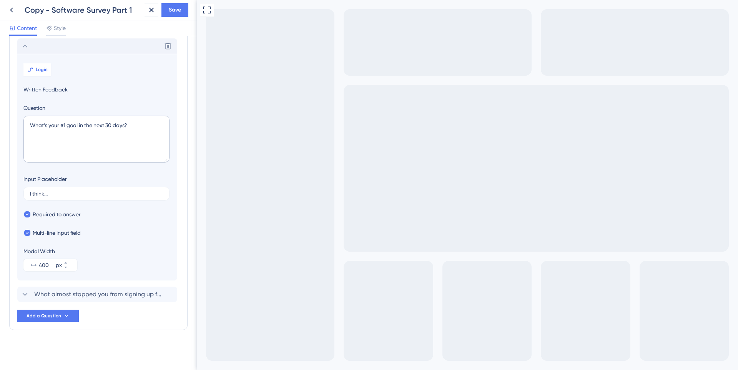
click at [25, 45] on icon at bounding box center [24, 45] width 9 height 9
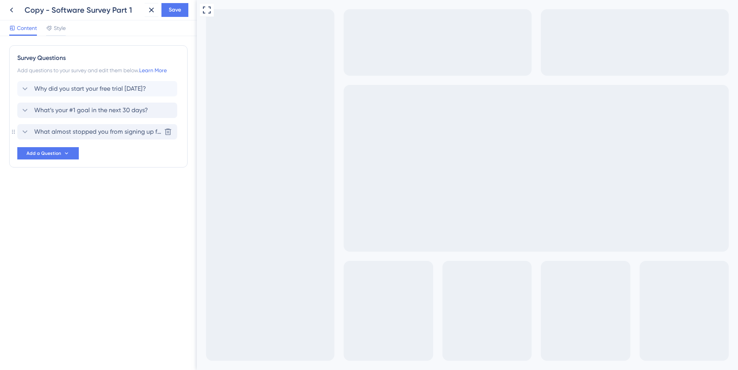
click at [22, 128] on icon at bounding box center [24, 131] width 9 height 9
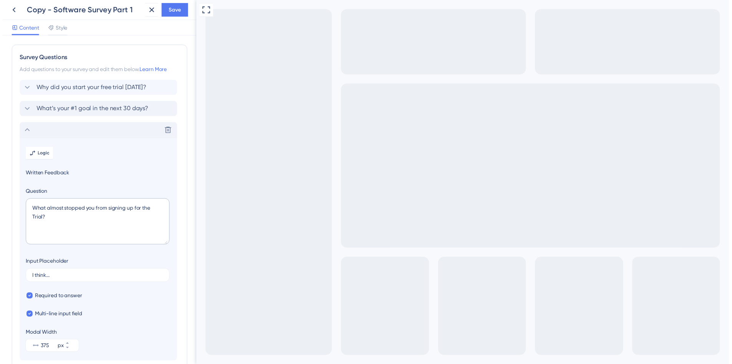
scroll to position [64, 0]
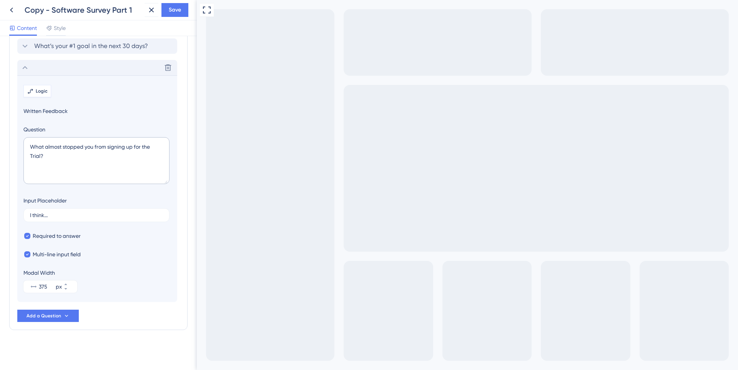
click at [39, 90] on span "Logic" at bounding box center [42, 91] width 12 height 6
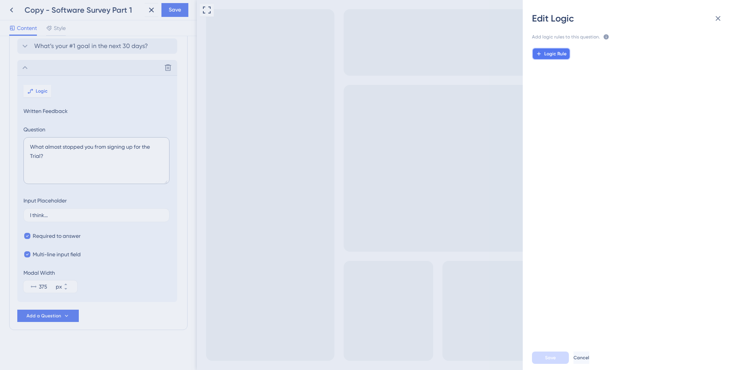
click at [546, 51] on span "Logic Rule" at bounding box center [555, 54] width 22 height 6
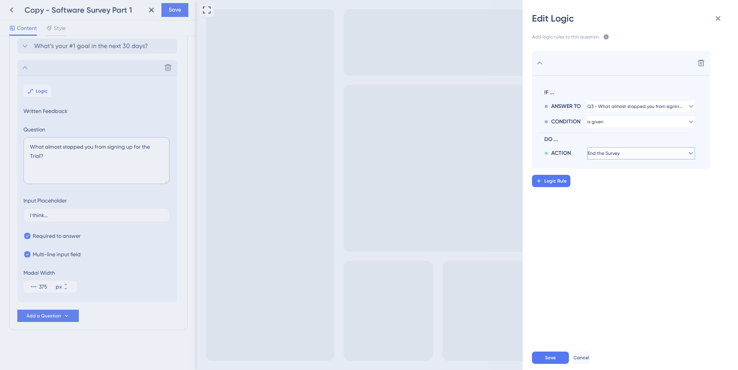
click at [610, 158] on button "End the Survey" at bounding box center [641, 153] width 108 height 12
click at [612, 226] on span "Trigger a Survey" at bounding box center [615, 221] width 40 height 9
click at [697, 66] on icon at bounding box center [701, 63] width 8 height 8
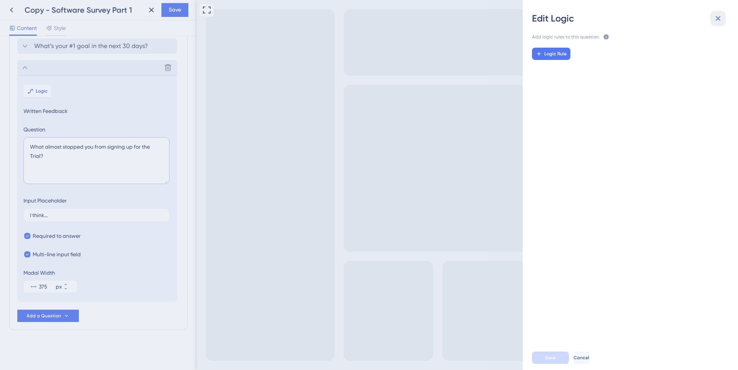
click at [721, 18] on icon at bounding box center [717, 18] width 9 height 9
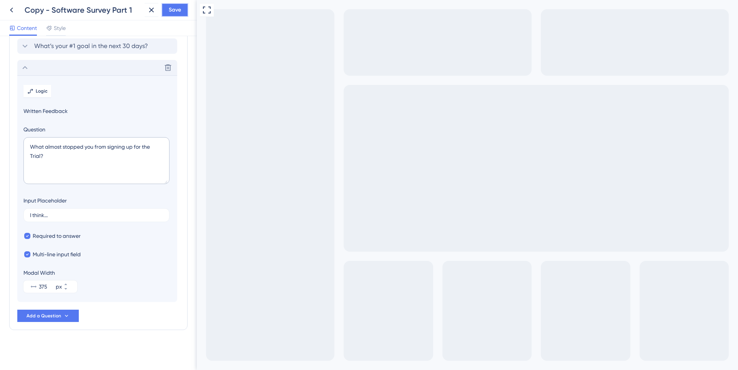
click at [183, 9] on button "Save" at bounding box center [174, 10] width 27 height 14
click at [141, 13] on button at bounding box center [146, 14] width 12 height 12
click at [8, 9] on icon at bounding box center [11, 9] width 9 height 9
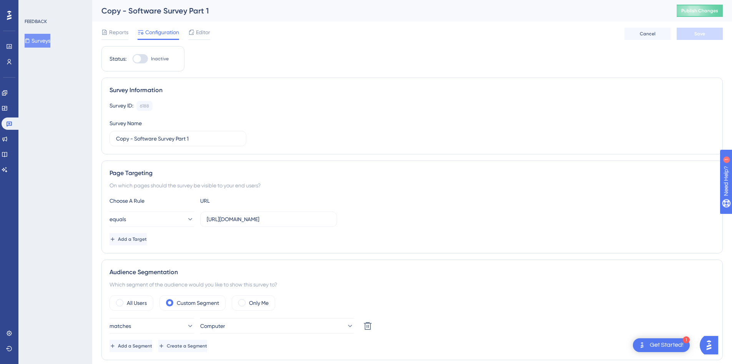
click at [30, 43] on icon at bounding box center [27, 40] width 5 height 5
